Goal: Task Accomplishment & Management: Manage account settings

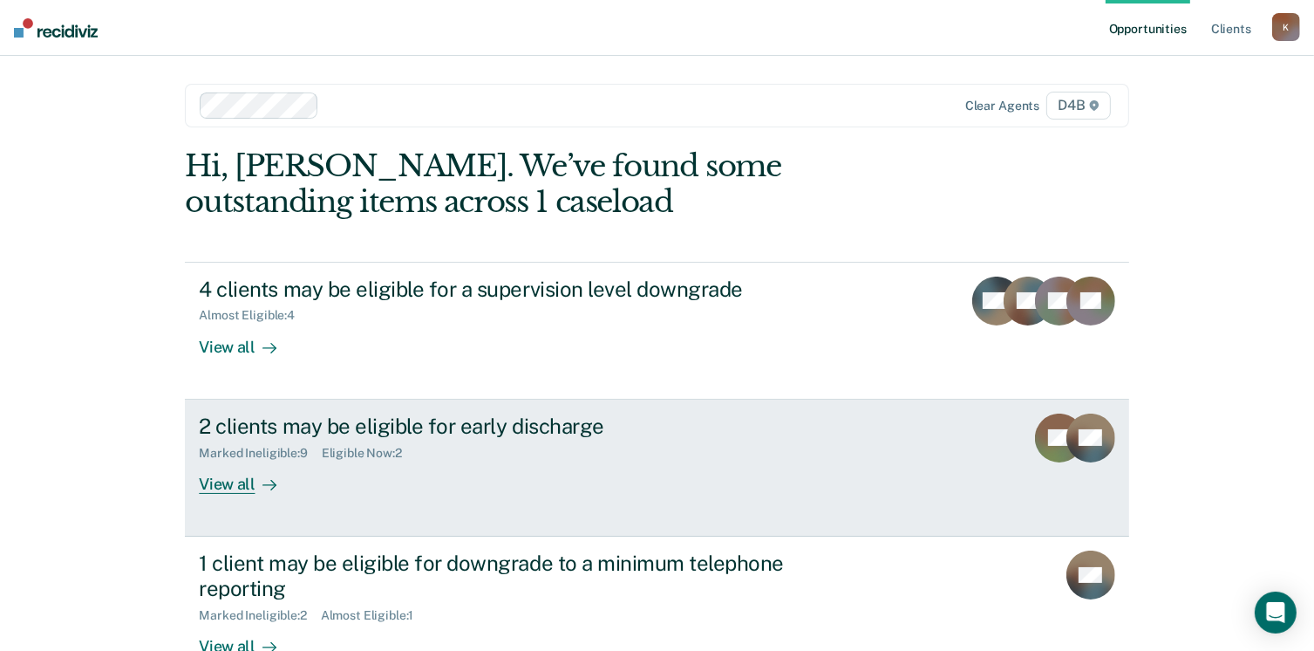
click at [403, 446] on div "Eligible Now : 2" at bounding box center [369, 453] width 94 height 15
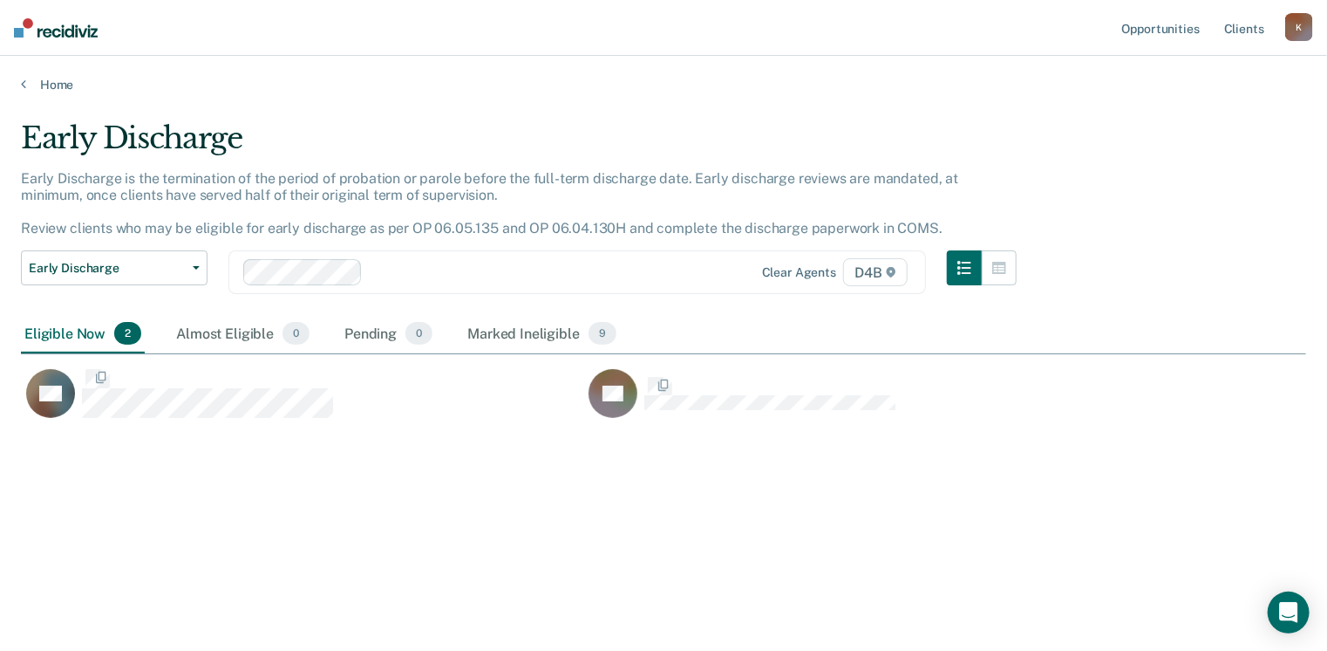
scroll to position [386, 1273]
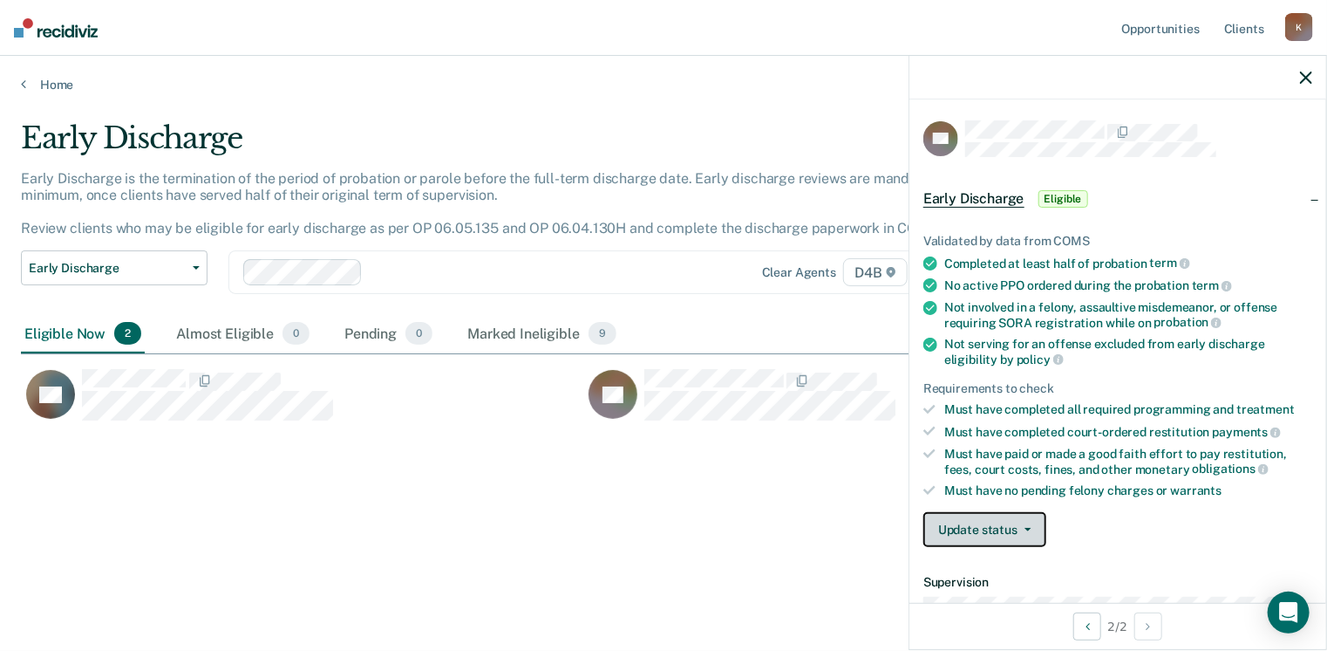
click at [998, 531] on button "Update status" at bounding box center [985, 529] width 123 height 35
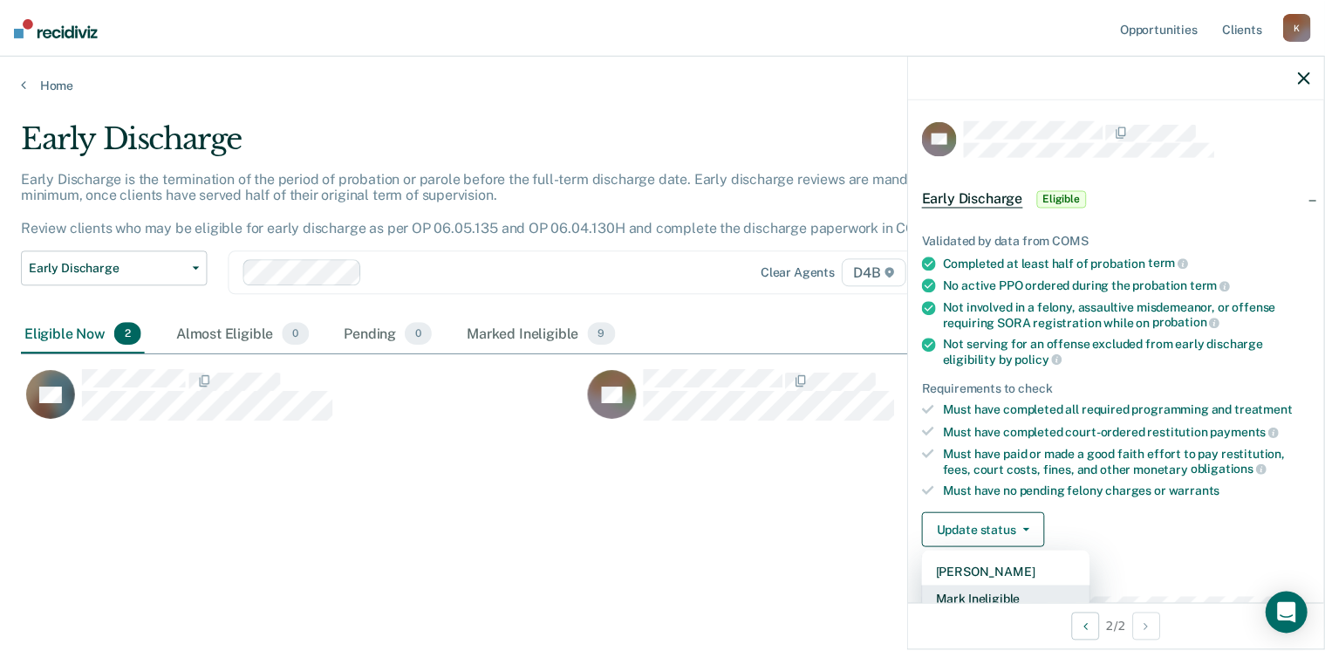
scroll to position [3, 0]
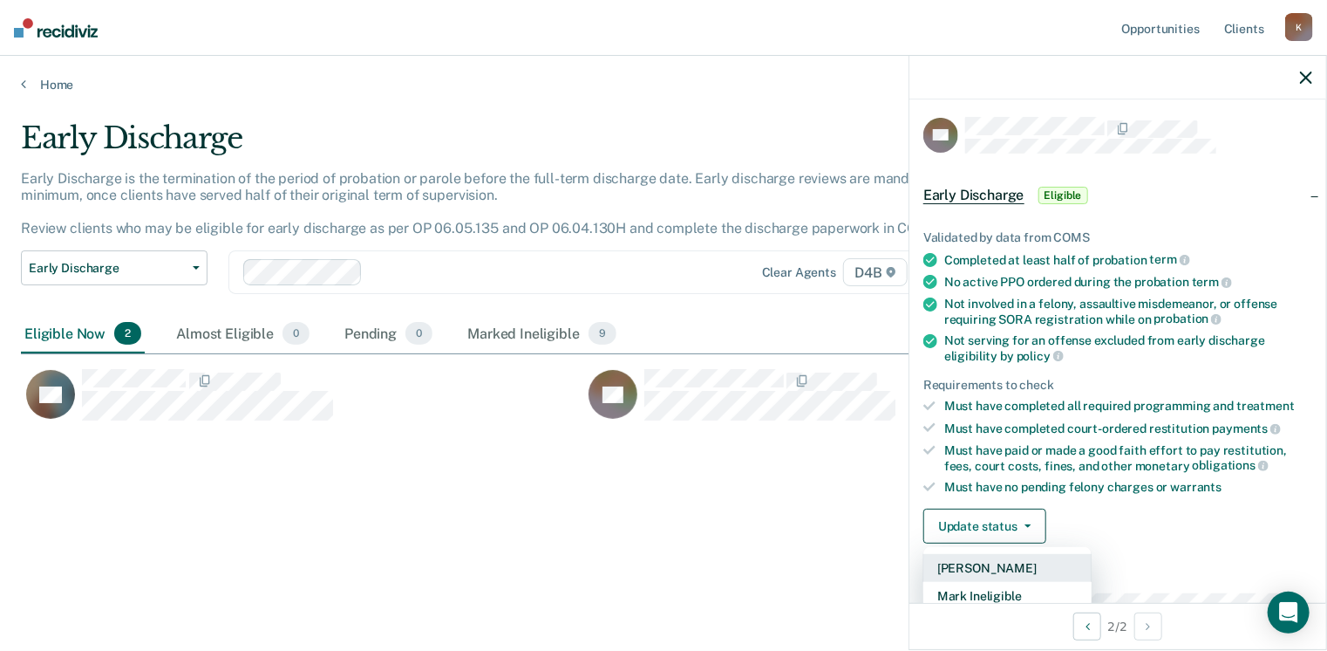
click at [1003, 568] on button "[PERSON_NAME]" at bounding box center [1008, 568] width 168 height 28
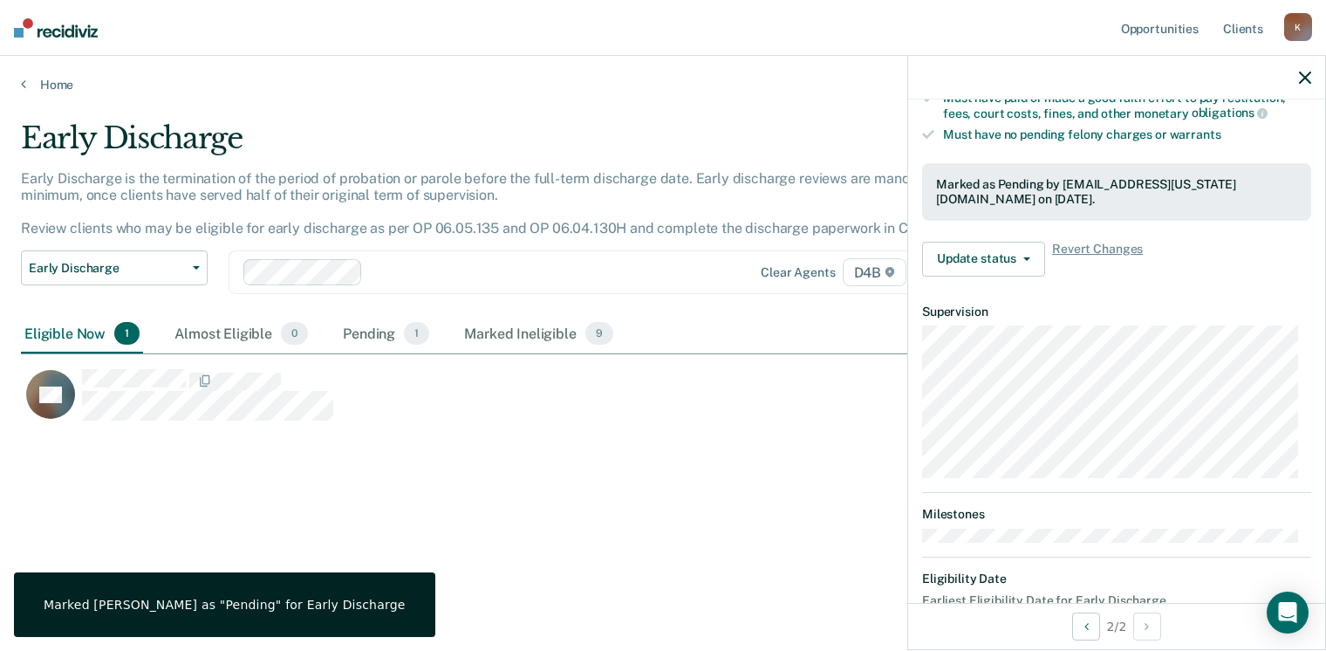
scroll to position [360, 0]
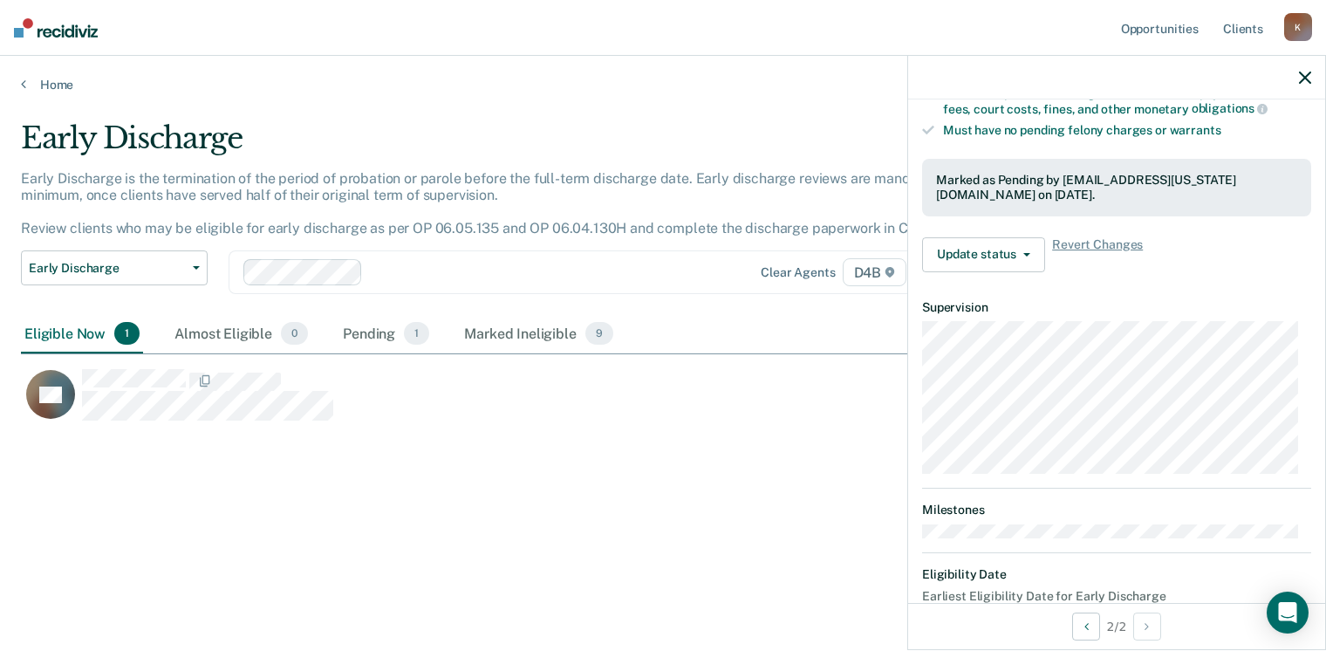
click at [365, 496] on div "Early Discharge Early Discharge is the termination of the period of probation o…" at bounding box center [663, 319] width 1284 height 399
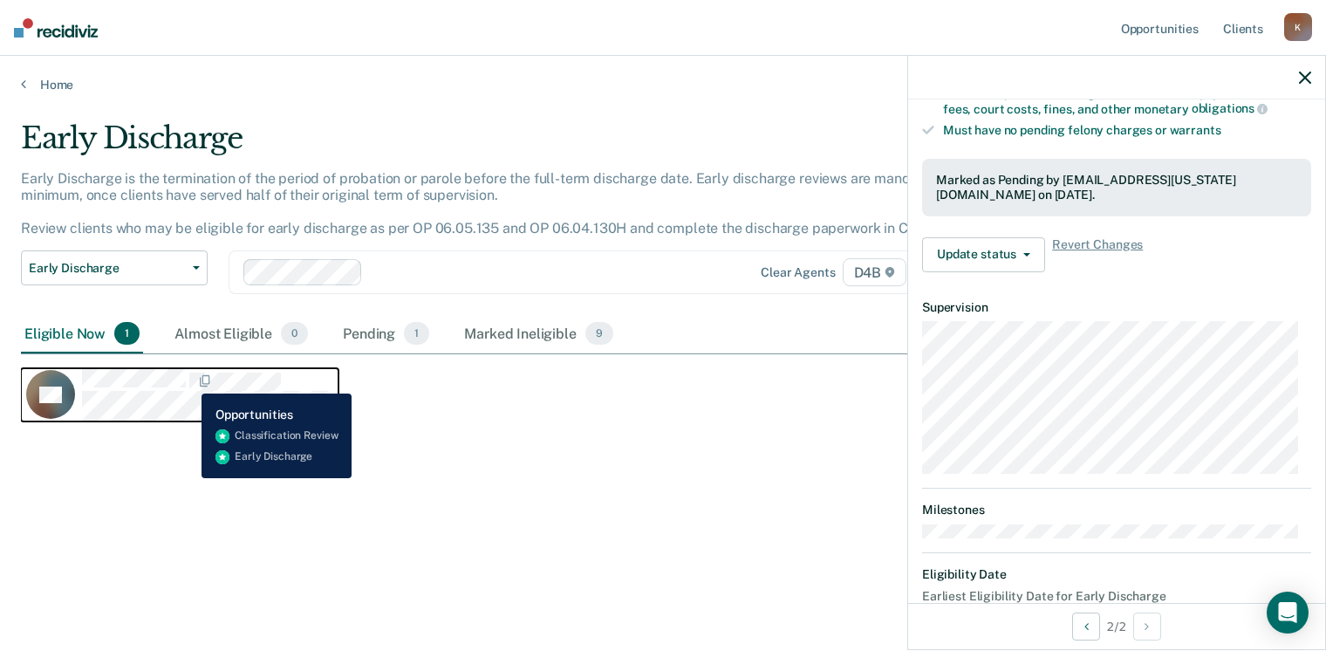
click at [188, 380] on span "CaseloadOpportunityCell-0788868" at bounding box center [187, 381] width 3 height 18
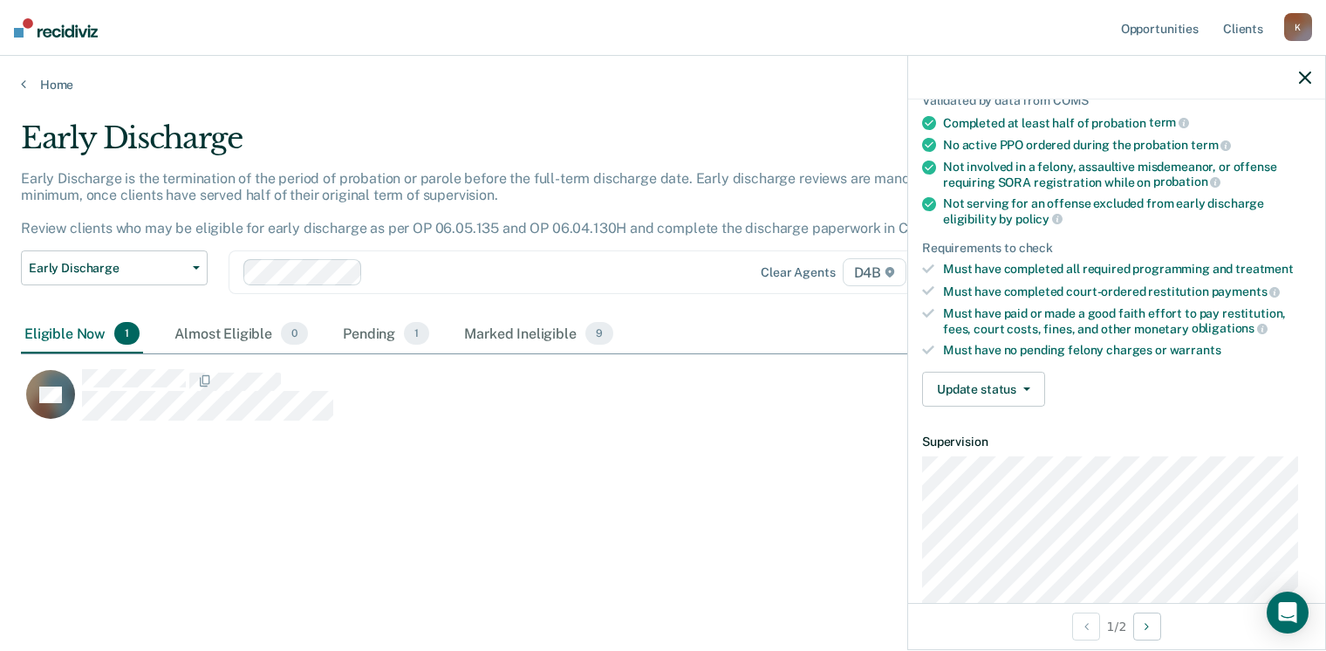
scroll to position [124, 0]
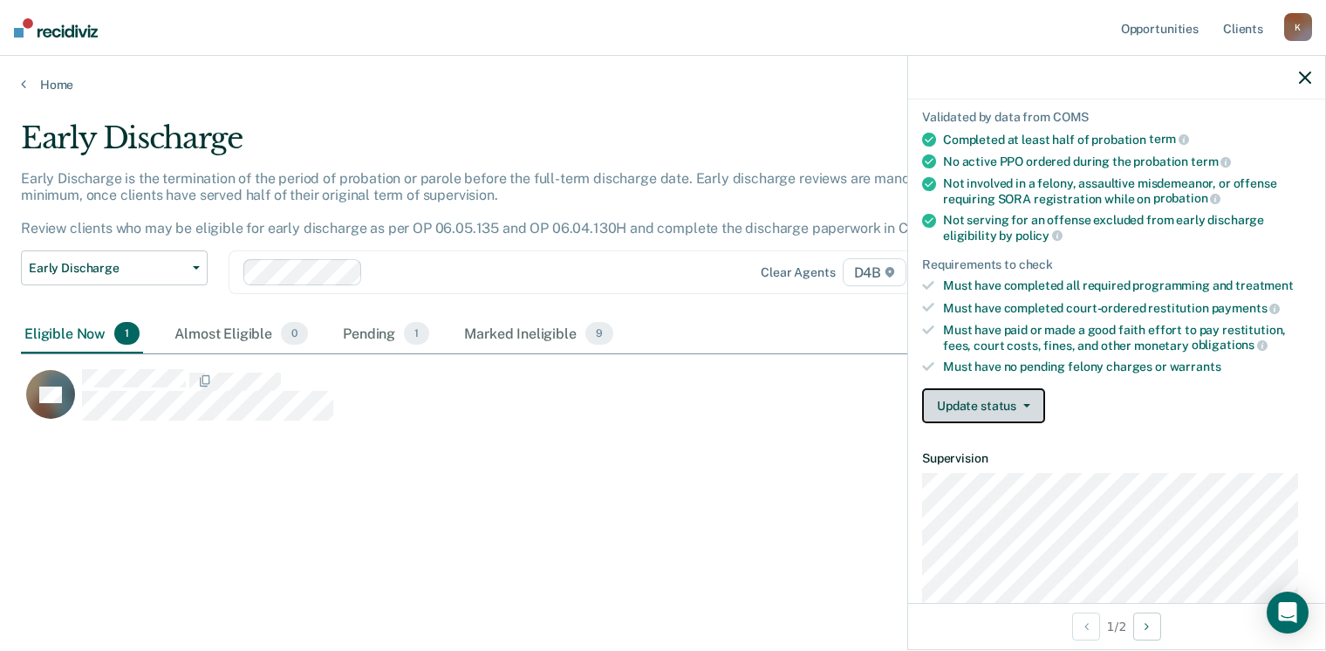
click at [959, 402] on button "Update status" at bounding box center [983, 405] width 123 height 35
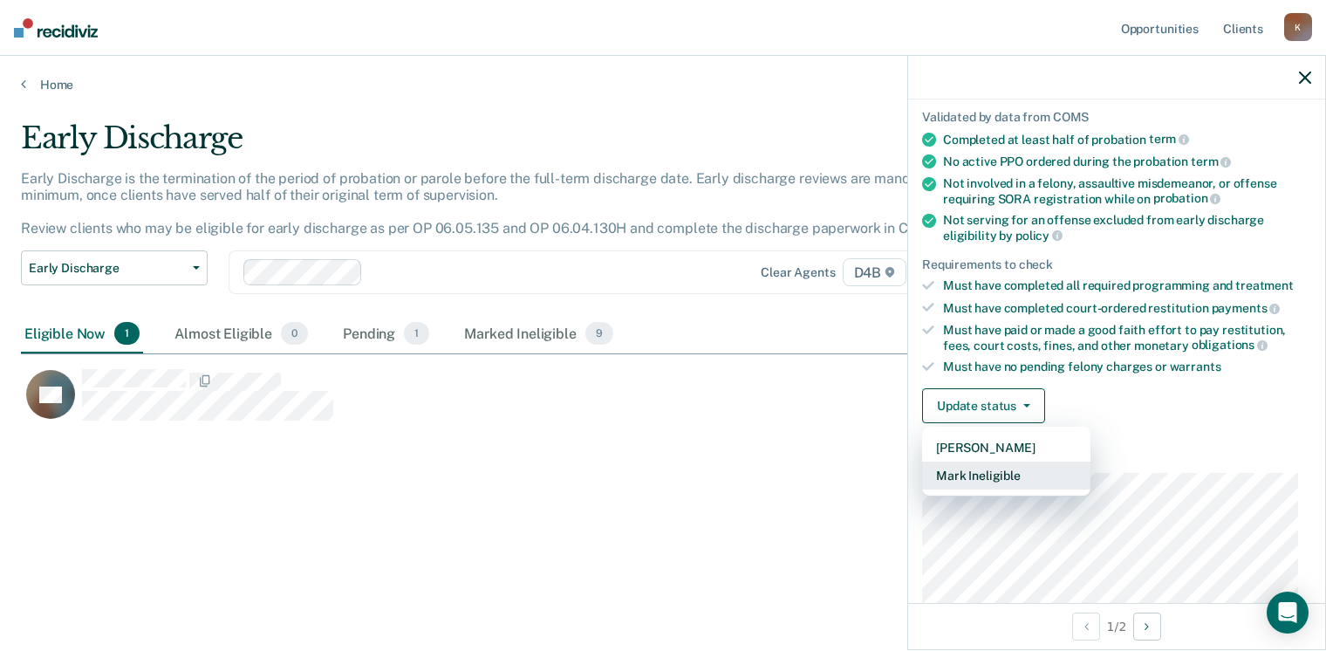
click at [979, 465] on button "Mark Ineligible" at bounding box center [1006, 475] width 168 height 28
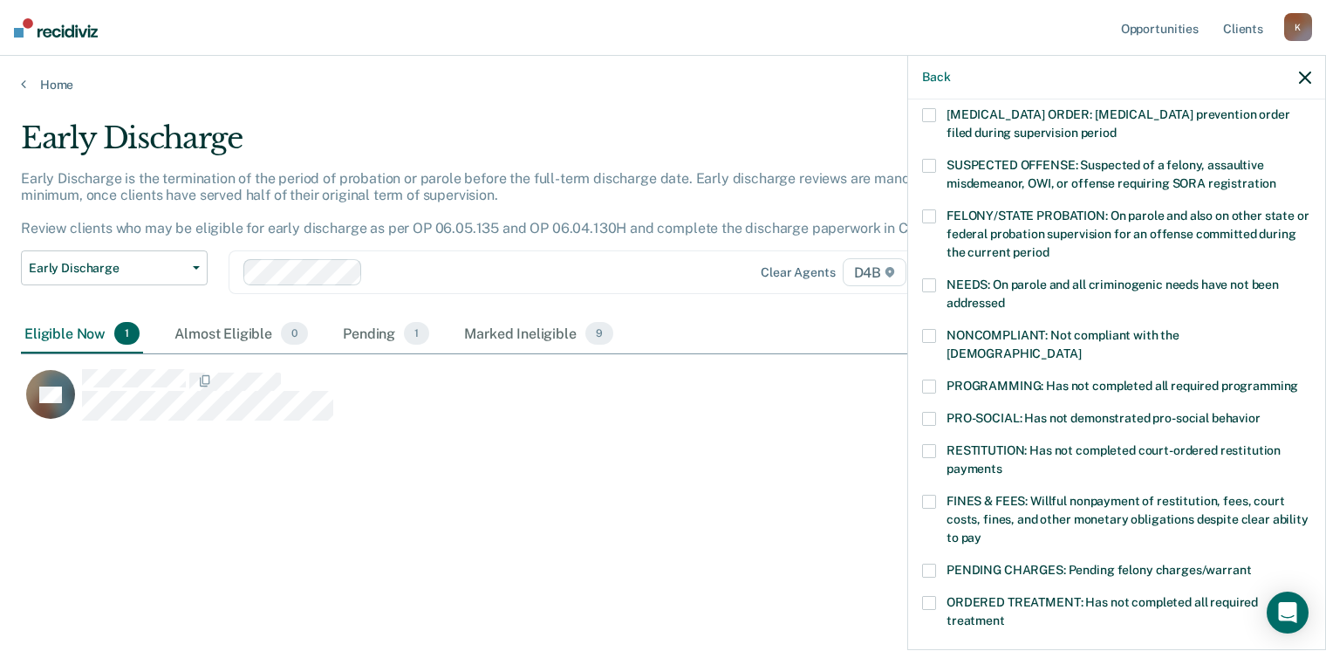
click at [926, 495] on span at bounding box center [929, 502] width 14 height 14
click at [981, 531] on input "FINES & FEES: Willful nonpayment of restitution, fees, court costs, fines, and …" at bounding box center [981, 531] width 0 height 0
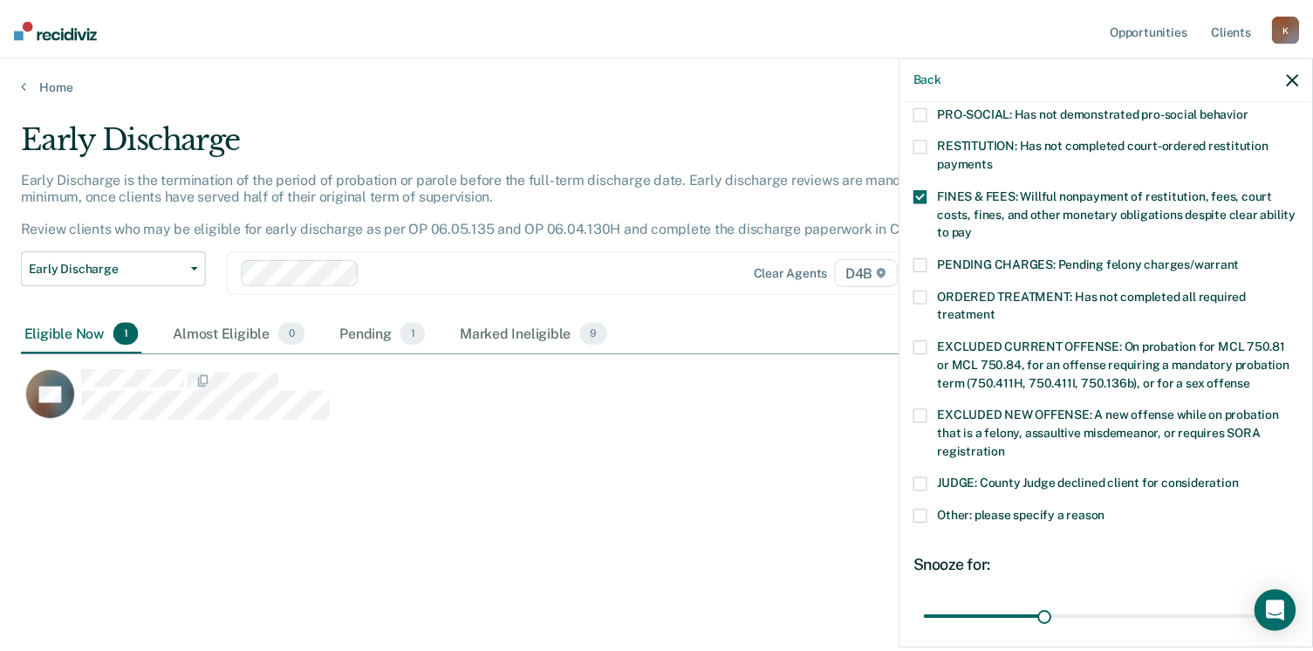
scroll to position [549, 0]
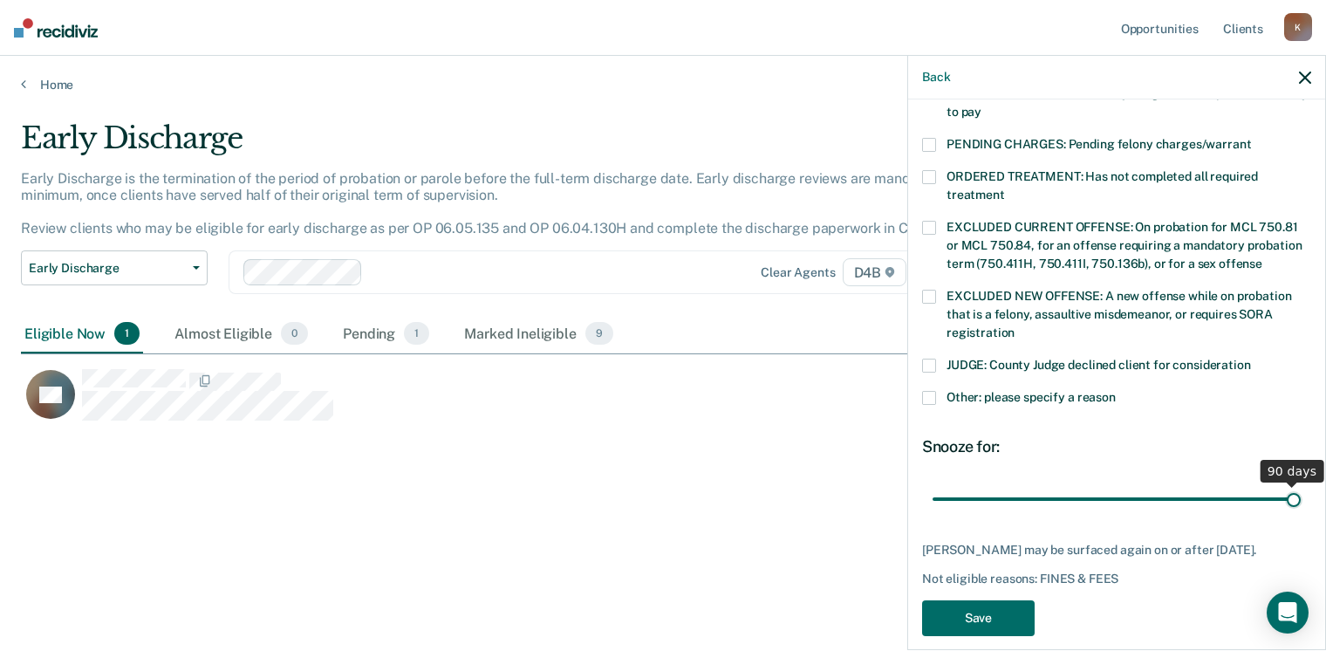
drag, startPoint x: 1047, startPoint y: 481, endPoint x: 1307, endPoint y: 473, distance: 260.0
type input "90"
click at [1300, 484] on input "range" at bounding box center [1116, 499] width 368 height 31
click at [953, 623] on button "Save" at bounding box center [978, 618] width 113 height 36
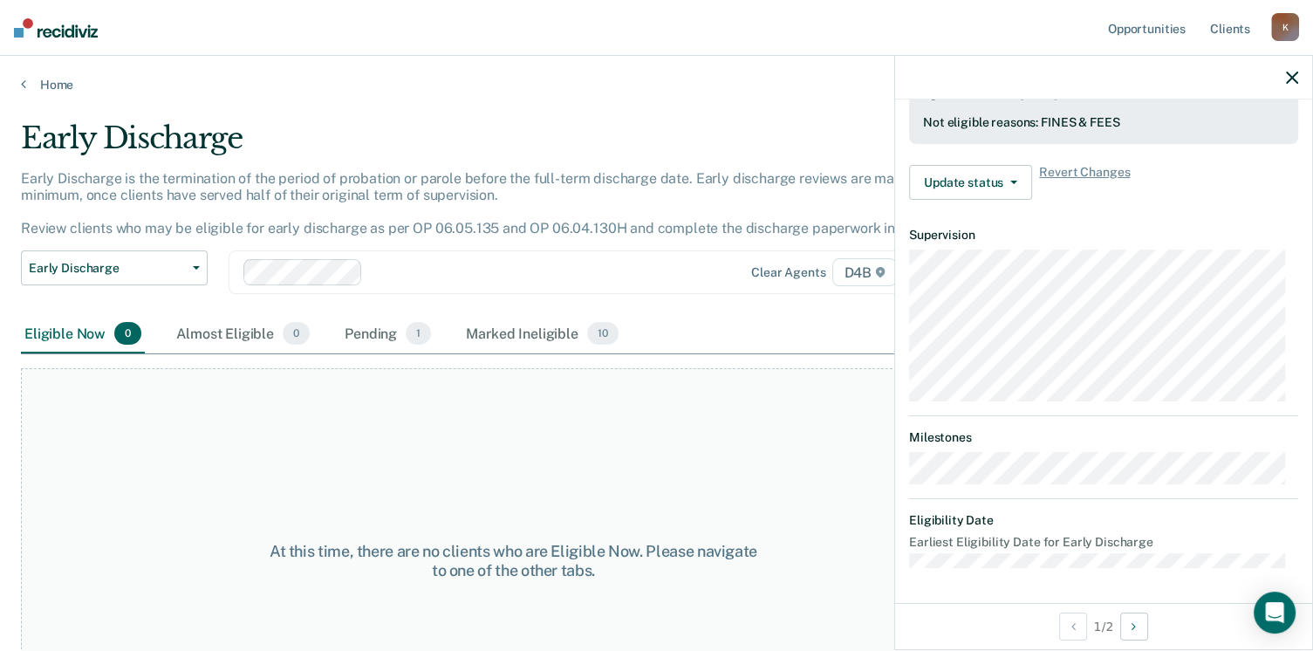
scroll to position [469, 0]
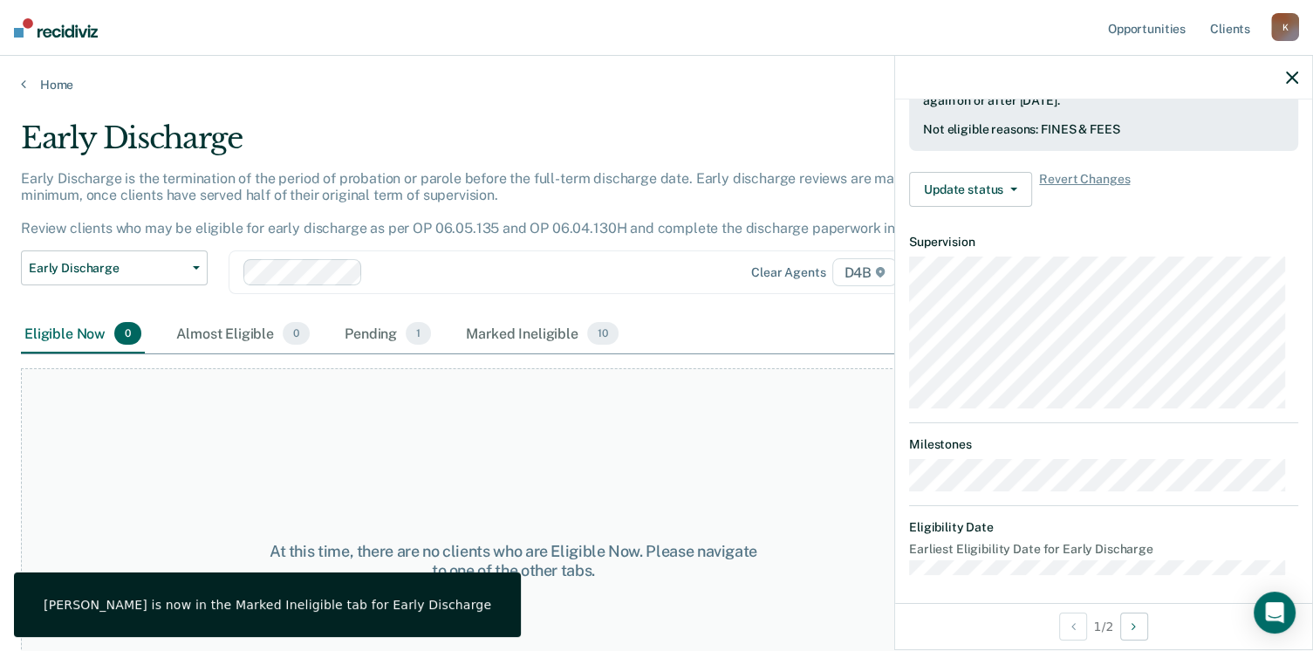
click at [284, 129] on div "Early Discharge" at bounding box center [513, 145] width 985 height 50
click at [178, 271] on span "Early Discharge" at bounding box center [107, 268] width 157 height 15
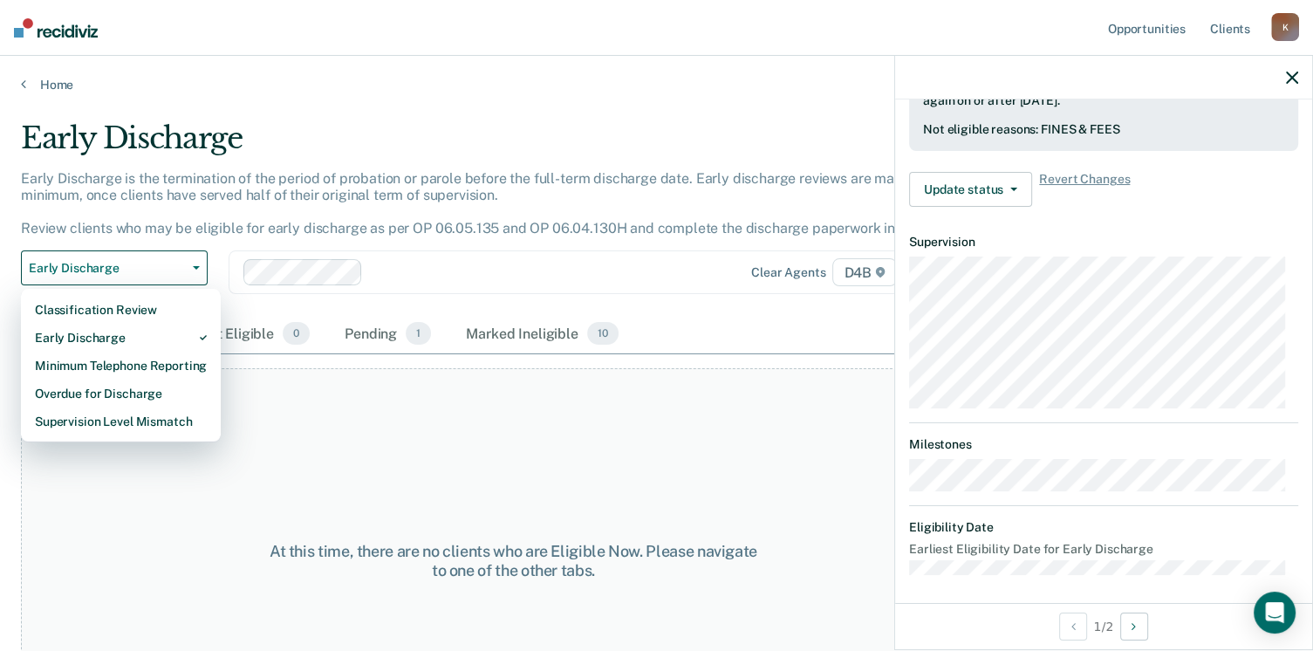
click at [307, 134] on div "Early Discharge" at bounding box center [513, 145] width 985 height 50
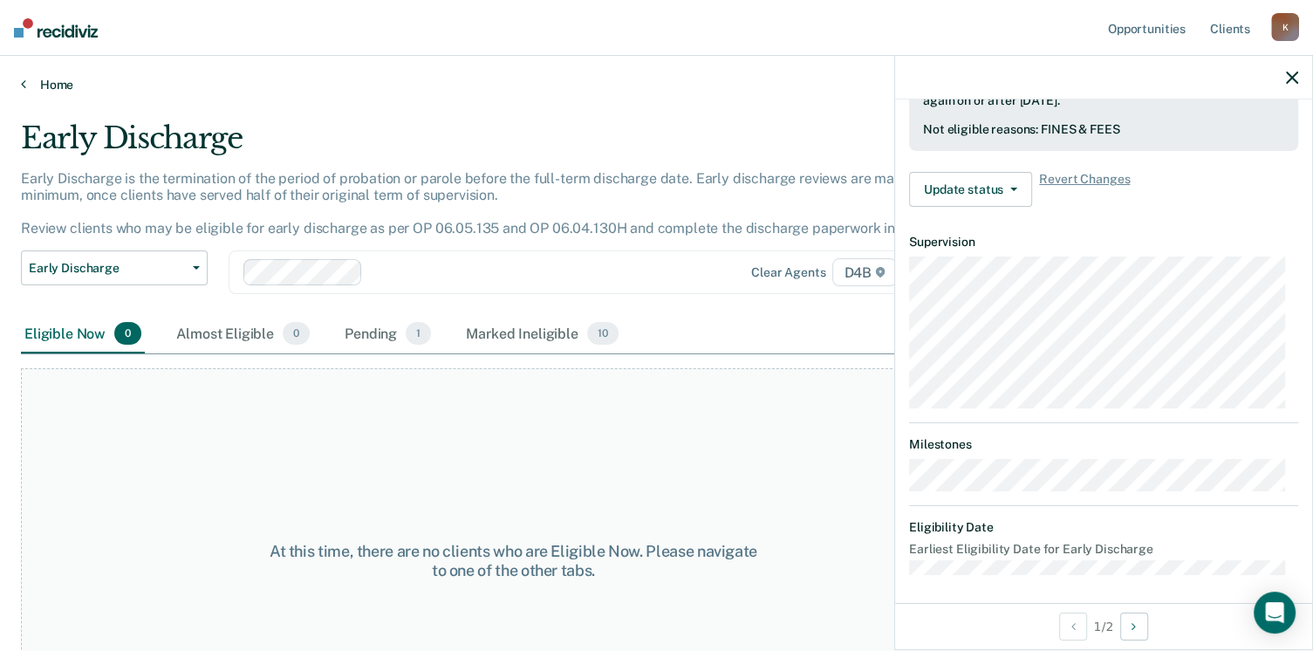
click at [28, 83] on link "Home" at bounding box center [656, 85] width 1271 height 16
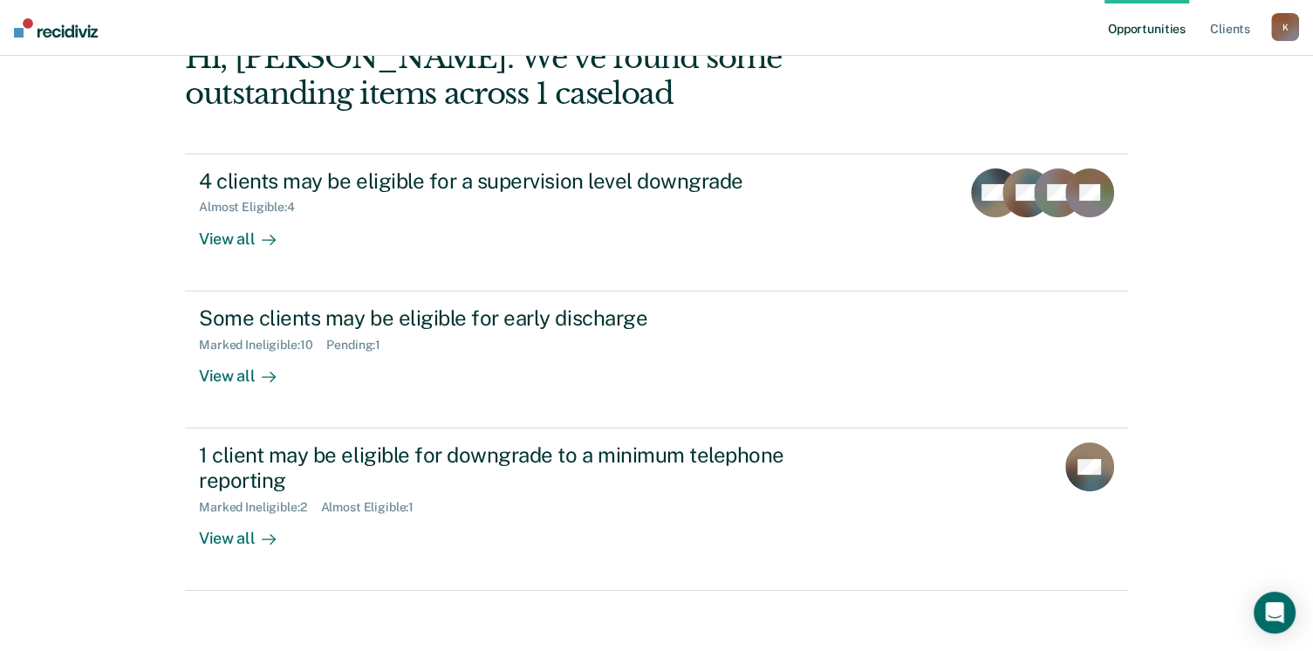
scroll to position [116, 0]
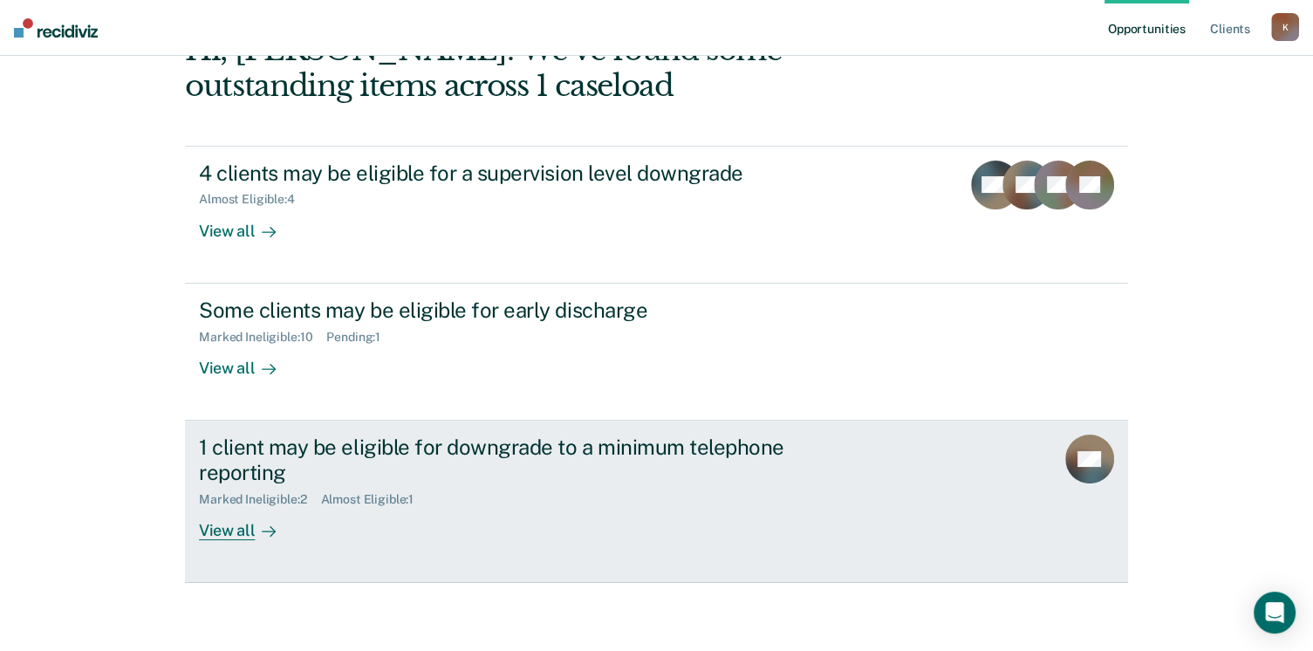
click at [386, 442] on div "1 client may be eligible for downgrade to a minimum telephone reporting" at bounding box center [505, 459] width 612 height 51
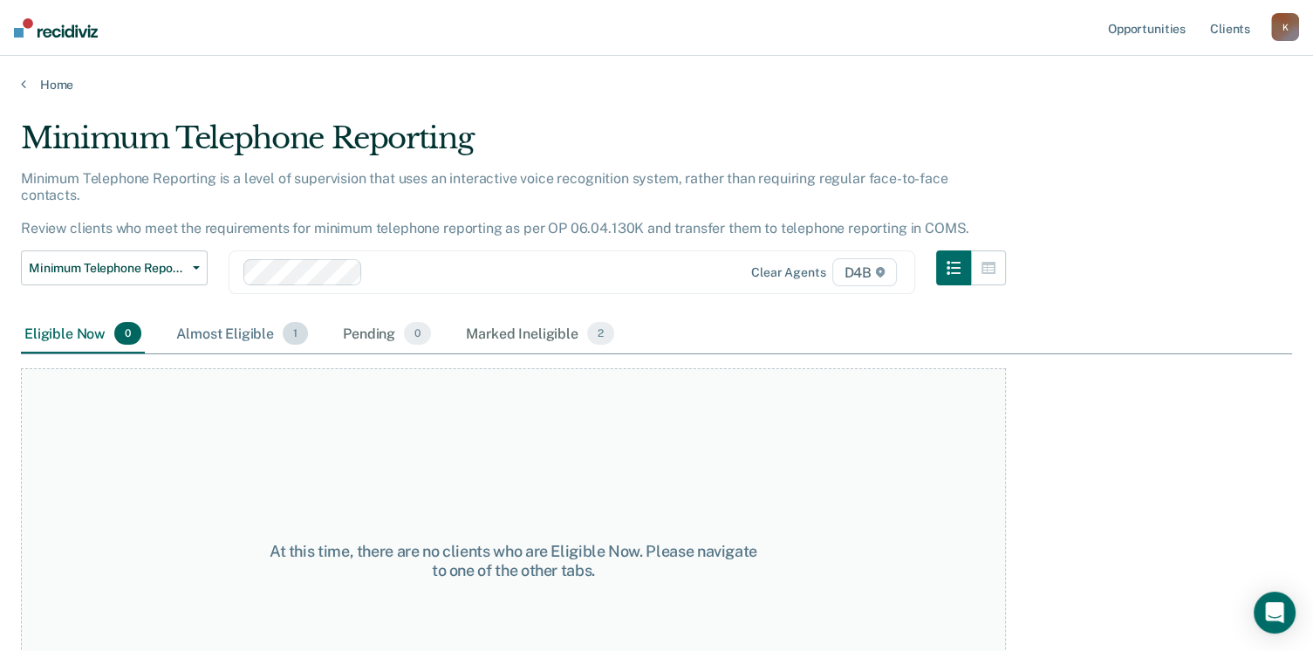
click at [248, 315] on div "Almost Eligible 1" at bounding box center [242, 334] width 139 height 38
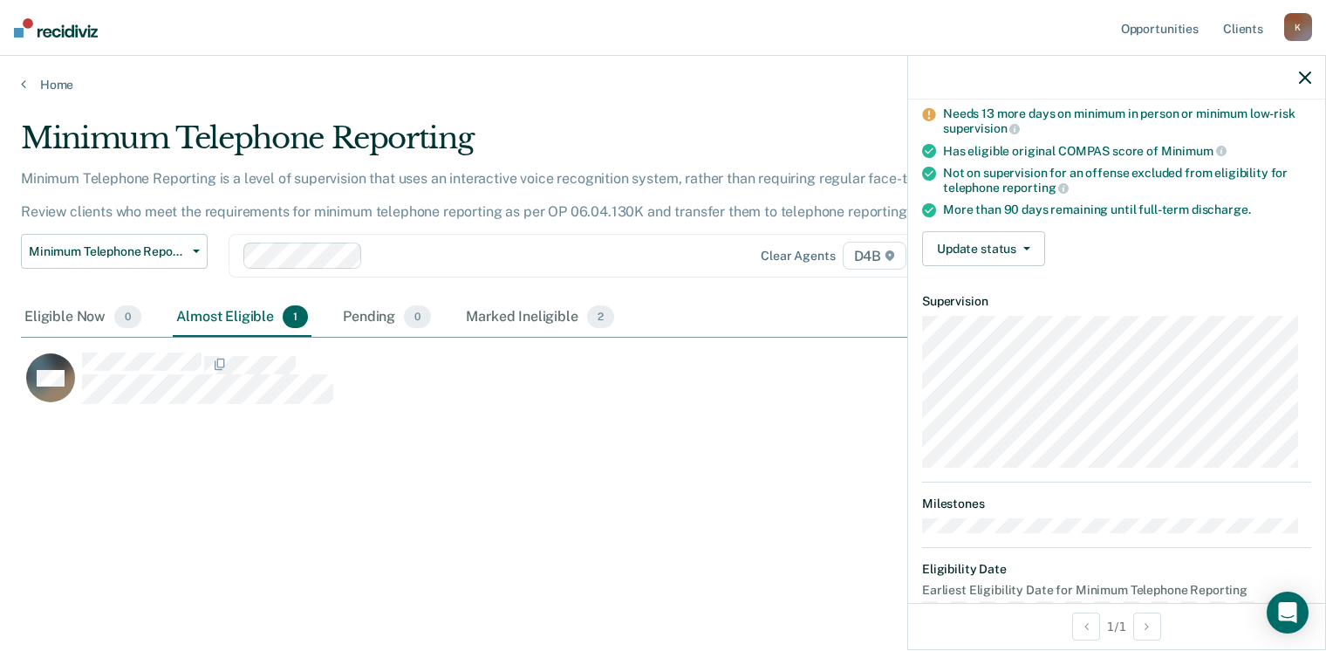
scroll to position [154, 0]
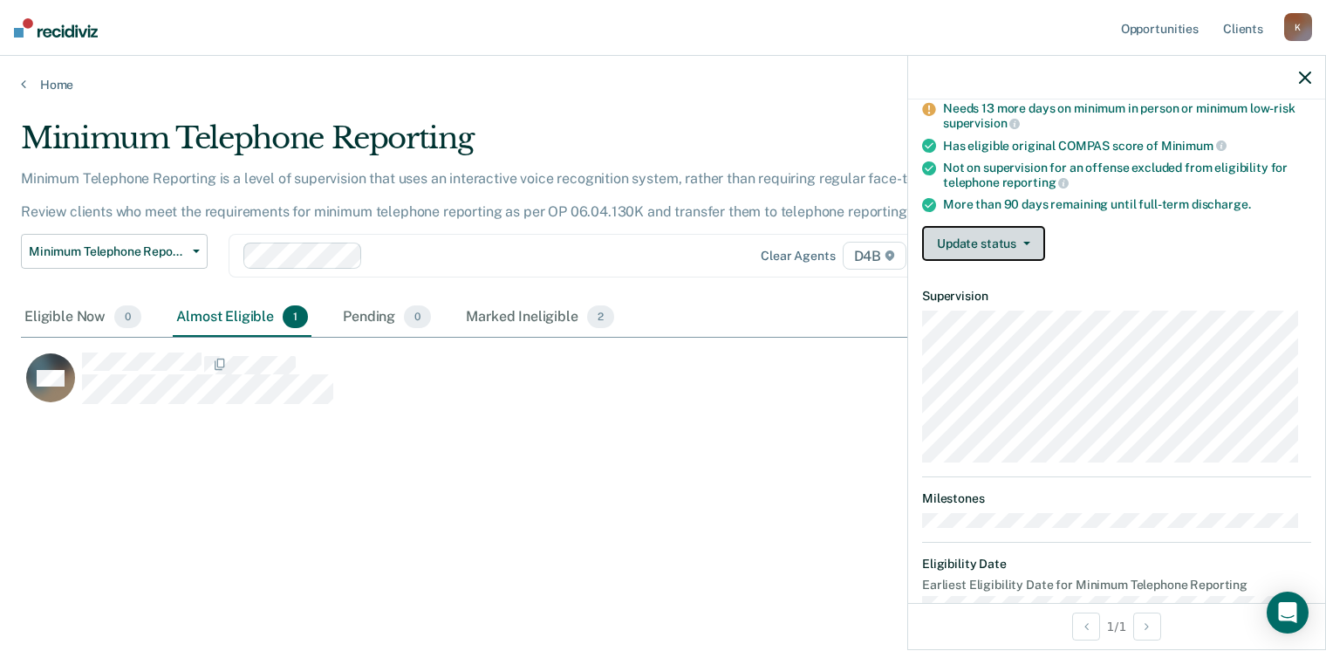
click at [1012, 245] on button "Update status" at bounding box center [983, 243] width 123 height 35
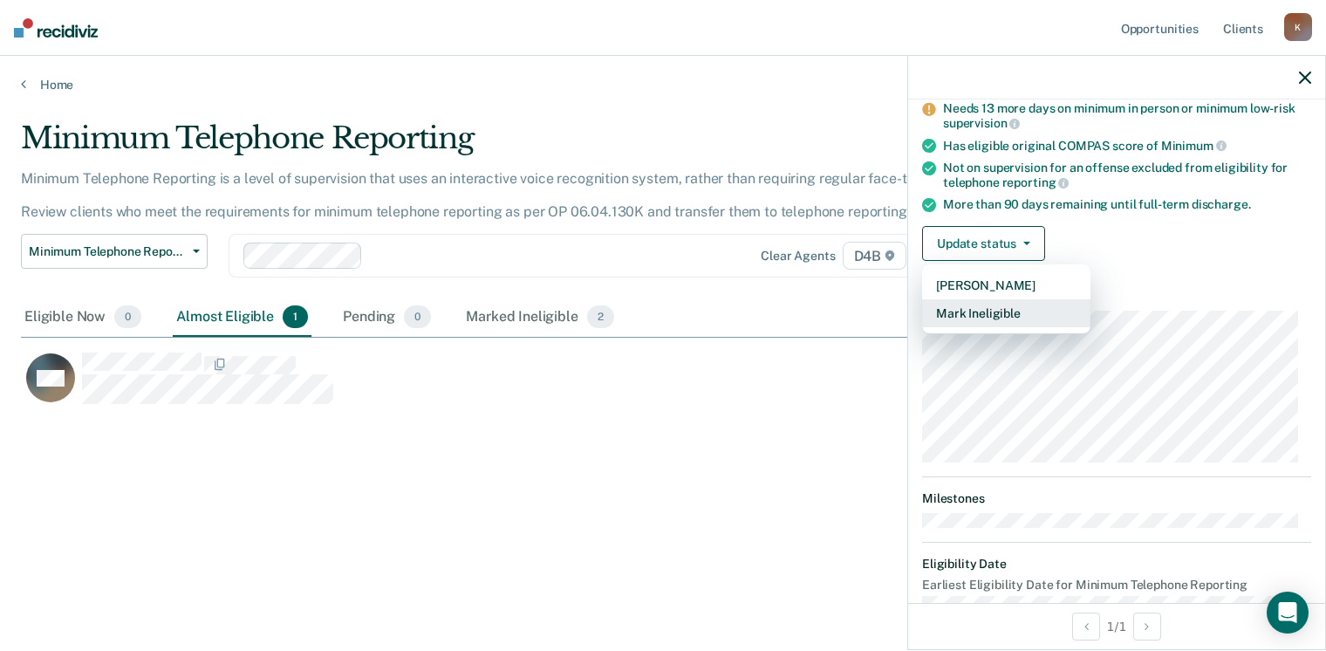
click at [1005, 311] on button "Mark Ineligible" at bounding box center [1006, 313] width 168 height 28
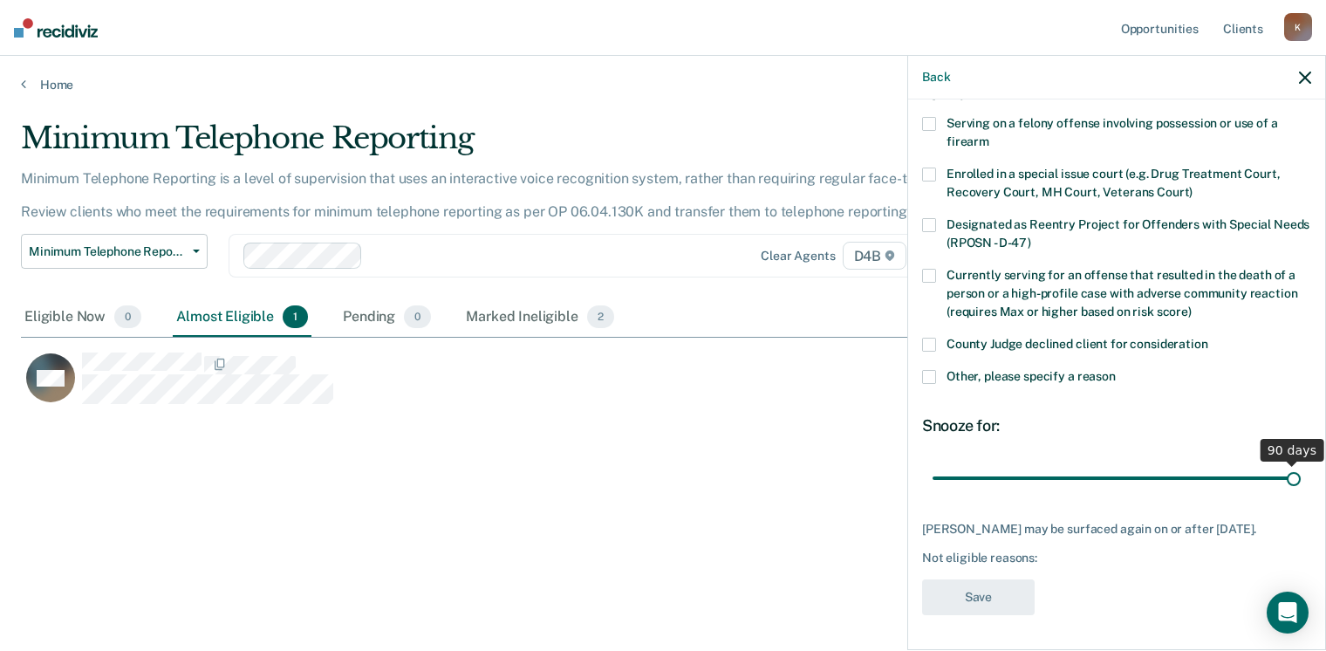
drag, startPoint x: 1047, startPoint y: 461, endPoint x: 1333, endPoint y: 126, distance: 441.1
type input "90"
click at [1300, 463] on input "range" at bounding box center [1116, 478] width 368 height 31
click at [1074, 607] on div "MH Which of the following requirements has [PERSON_NAME] not met? Serving on a …" at bounding box center [1116, 315] width 389 height 620
click at [1305, 75] on icon "button" at bounding box center [1305, 78] width 12 height 12
